Goal: Download file/media

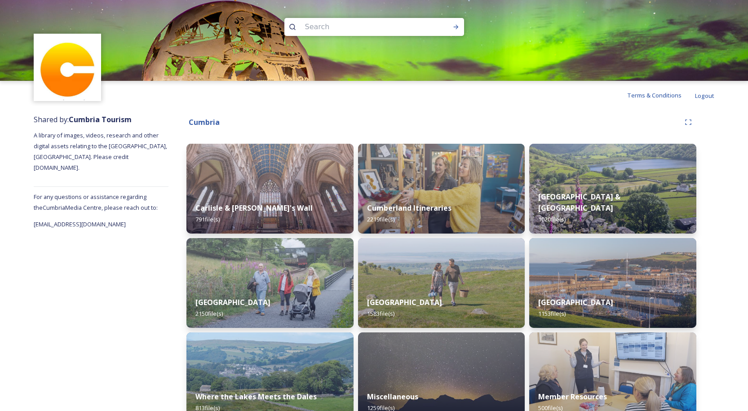
click at [330, 29] on input at bounding box center [361, 27] width 123 height 20
type input "autumn"
click at [455, 25] on icon at bounding box center [455, 26] width 7 height 7
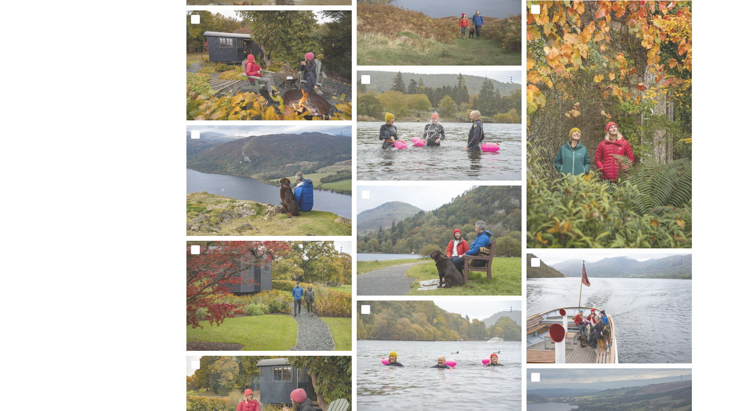
scroll to position [3637, 0]
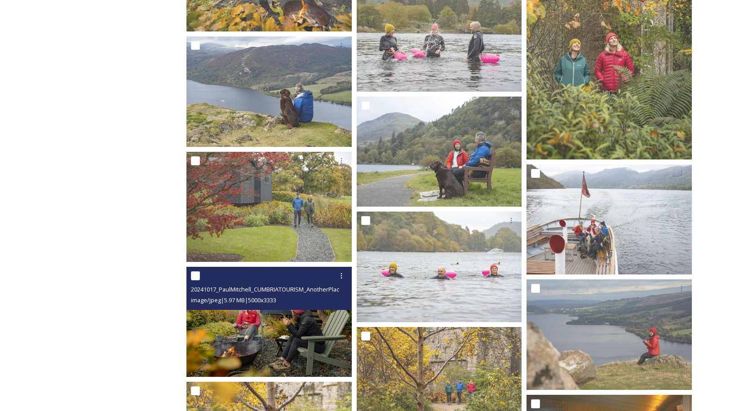
click at [284, 339] on img at bounding box center [268, 322] width 165 height 110
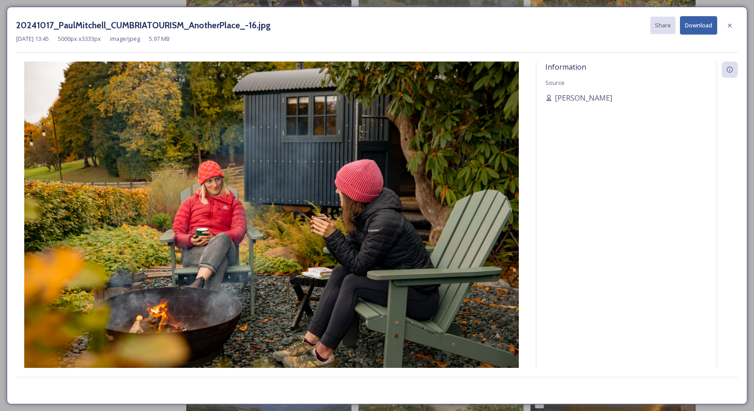
click at [695, 22] on button "Download" at bounding box center [698, 25] width 37 height 18
click at [731, 23] on icon at bounding box center [729, 25] width 7 height 7
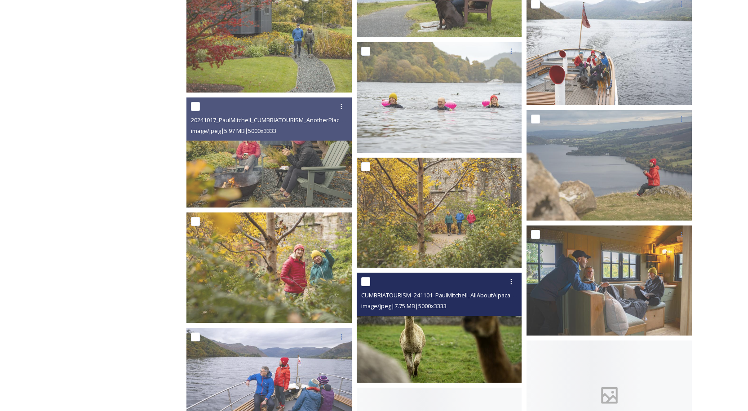
scroll to position [3861, 0]
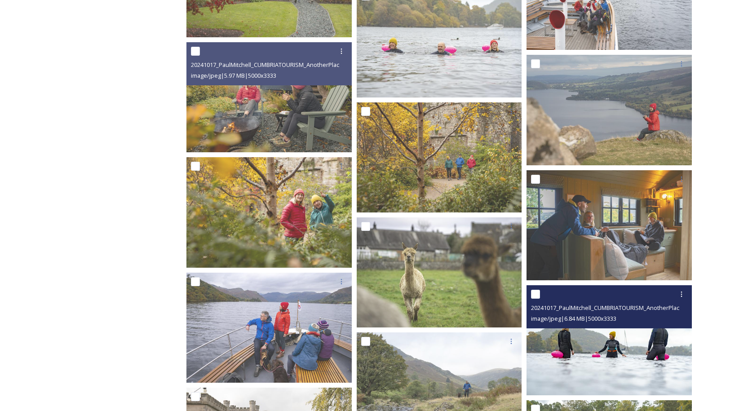
click at [652, 349] on img at bounding box center [608, 340] width 165 height 110
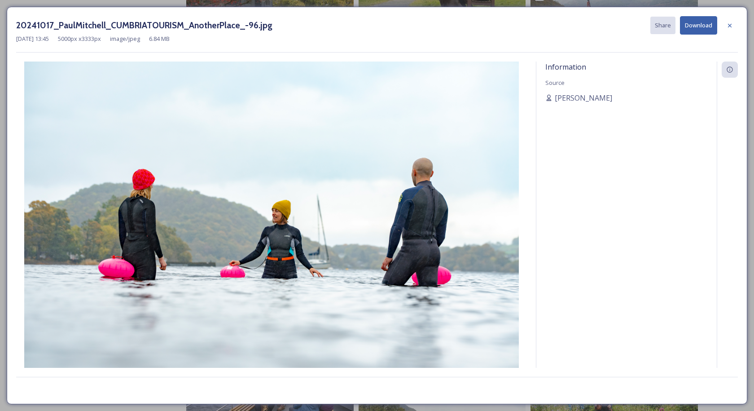
click at [689, 23] on button "Download" at bounding box center [698, 25] width 37 height 18
click at [729, 24] on icon at bounding box center [729, 25] width 7 height 7
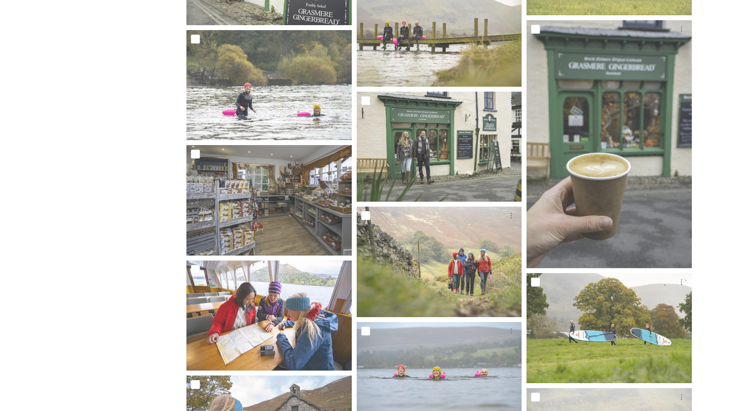
scroll to position [6690, 0]
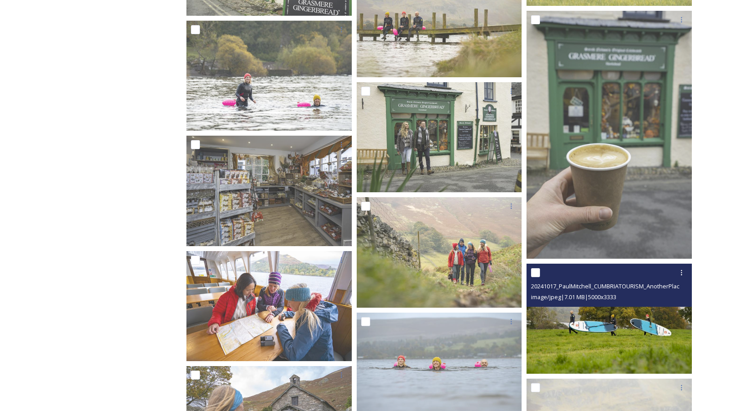
click at [642, 317] on img at bounding box center [608, 319] width 165 height 110
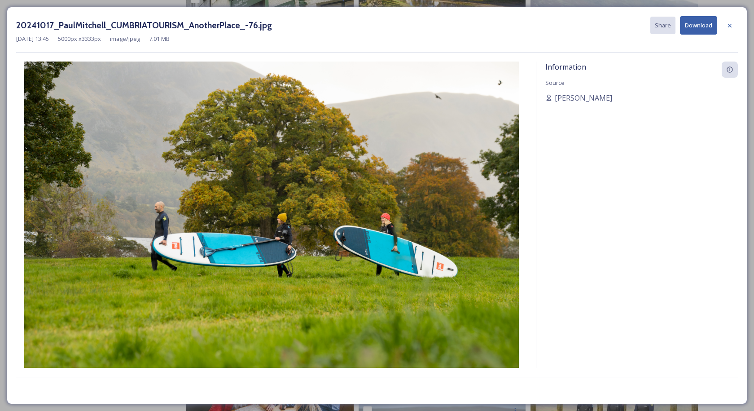
click at [701, 25] on button "Download" at bounding box center [698, 25] width 37 height 18
click at [728, 24] on icon at bounding box center [729, 25] width 7 height 7
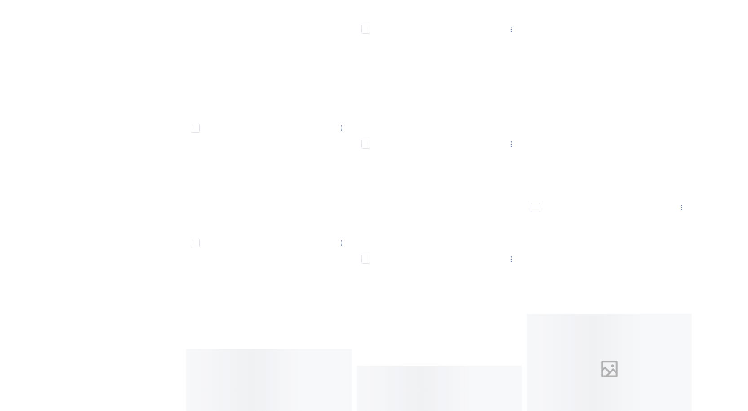
scroll to position [19666, 0]
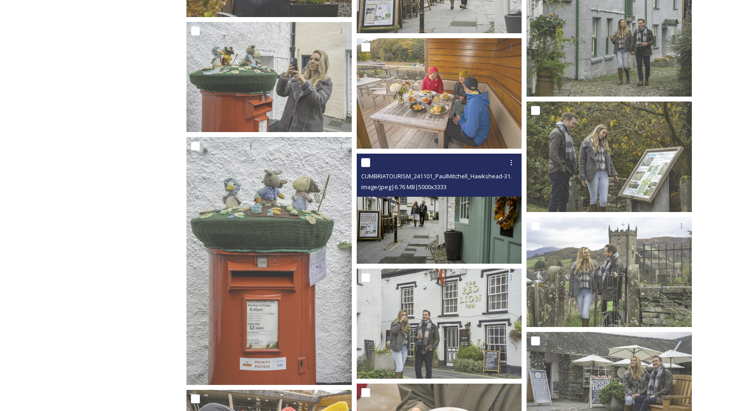
click at [436, 222] on img at bounding box center [439, 208] width 165 height 110
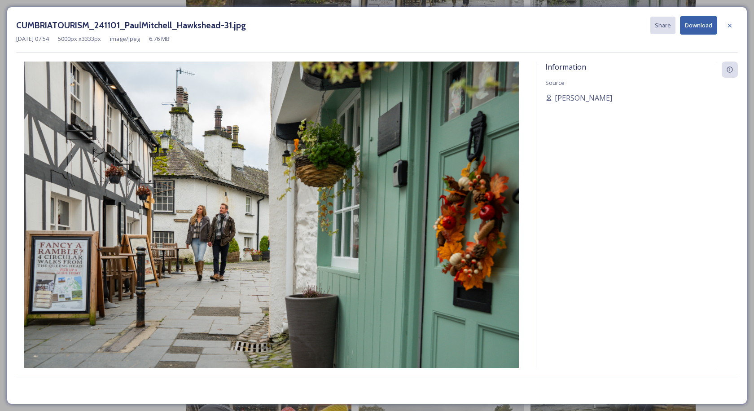
click at [700, 25] on button "Download" at bounding box center [698, 25] width 37 height 18
click at [728, 24] on icon at bounding box center [729, 25] width 7 height 7
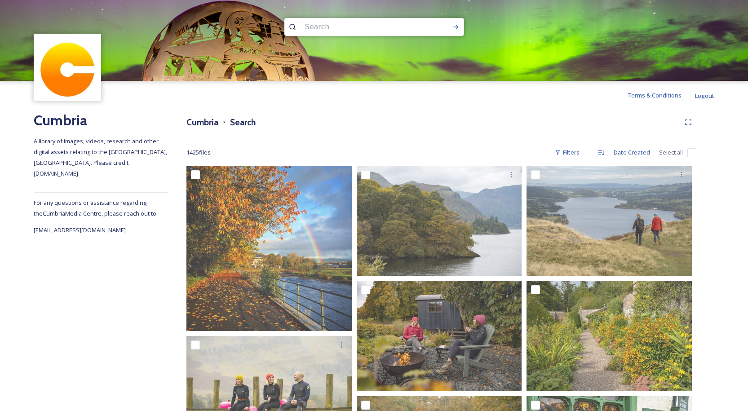
click at [330, 25] on input at bounding box center [361, 27] width 123 height 20
type input "food"
click at [456, 28] on icon at bounding box center [455, 27] width 5 height 4
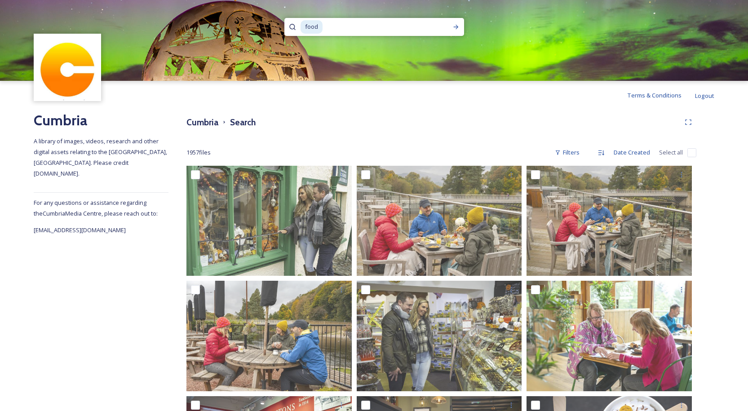
click at [333, 26] on input at bounding box center [379, 27] width 112 height 20
type input "f"
type input "cooking"
click at [454, 26] on icon at bounding box center [455, 26] width 7 height 7
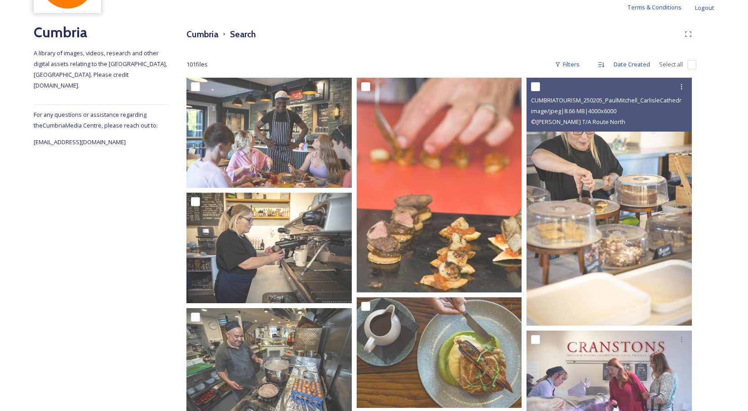
scroll to position [68, 0]
